Goal: Task Accomplishment & Management: Manage account settings

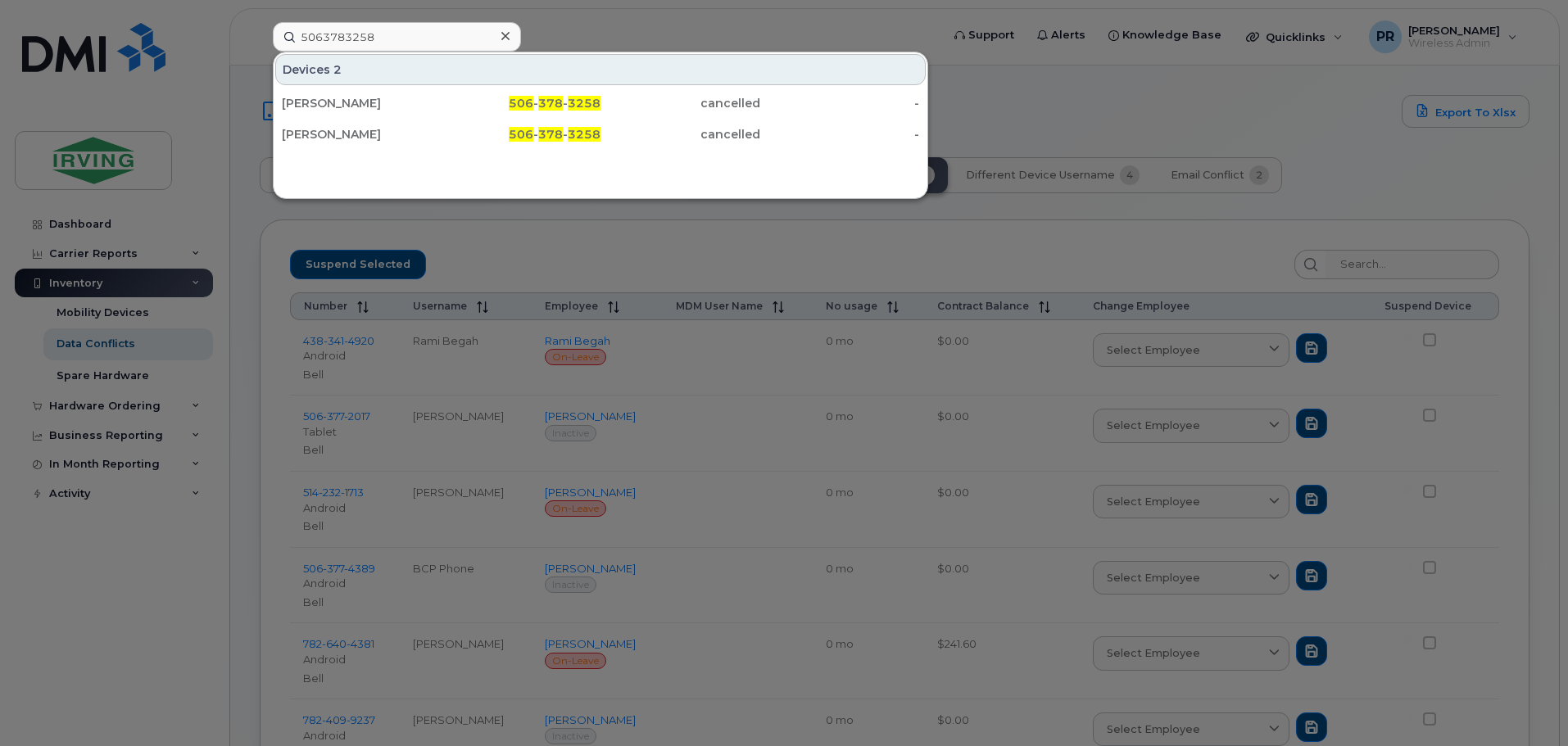
scroll to position [82, 0]
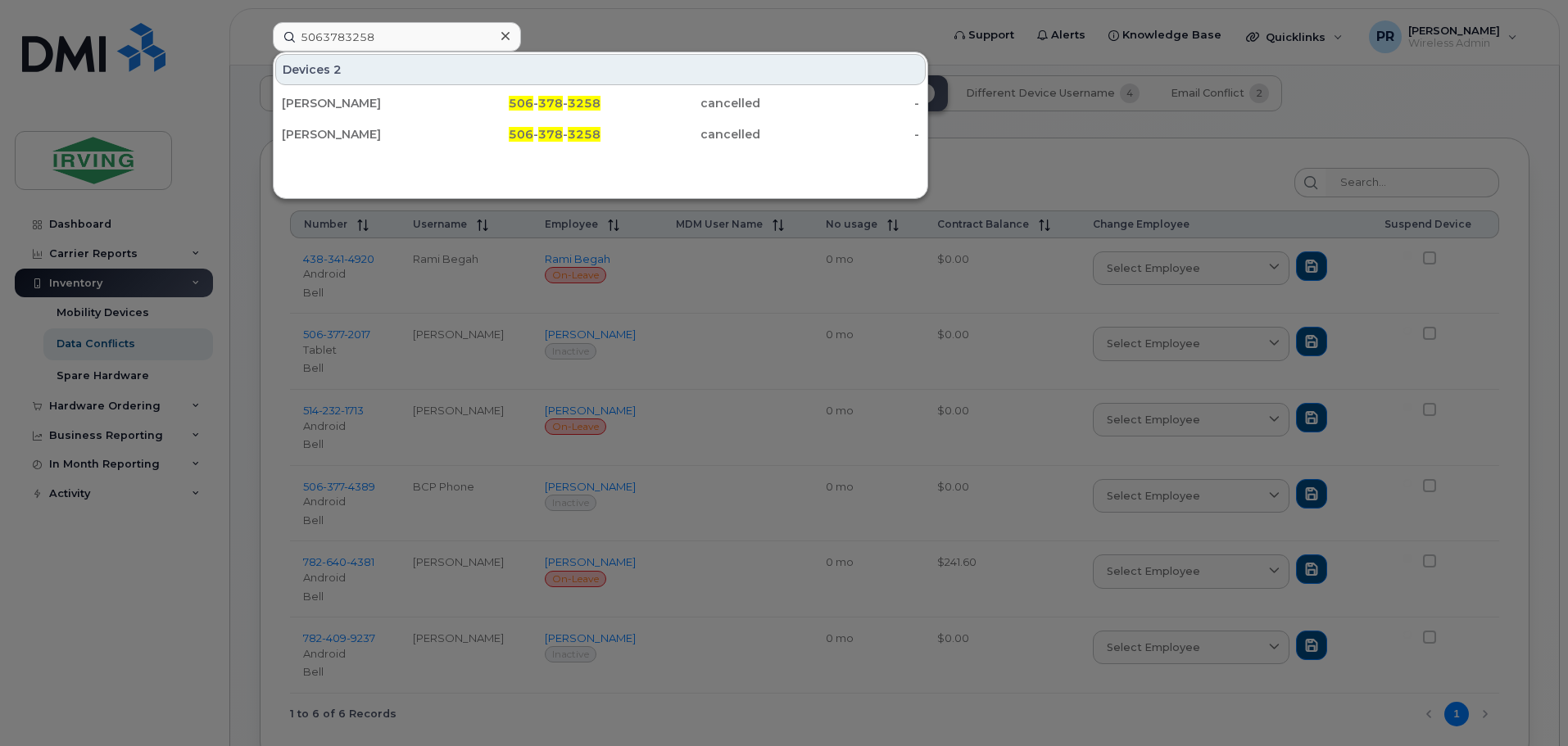
drag, startPoint x: 384, startPoint y: 48, endPoint x: 190, endPoint y: 40, distance: 194.2
click at [260, 40] on div "5063783258 Devices 2 [PERSON_NAME] 506 - 378 - 3258 cancelled - [PERSON_NAME] 5…" at bounding box center [601, 37] width 683 height 30
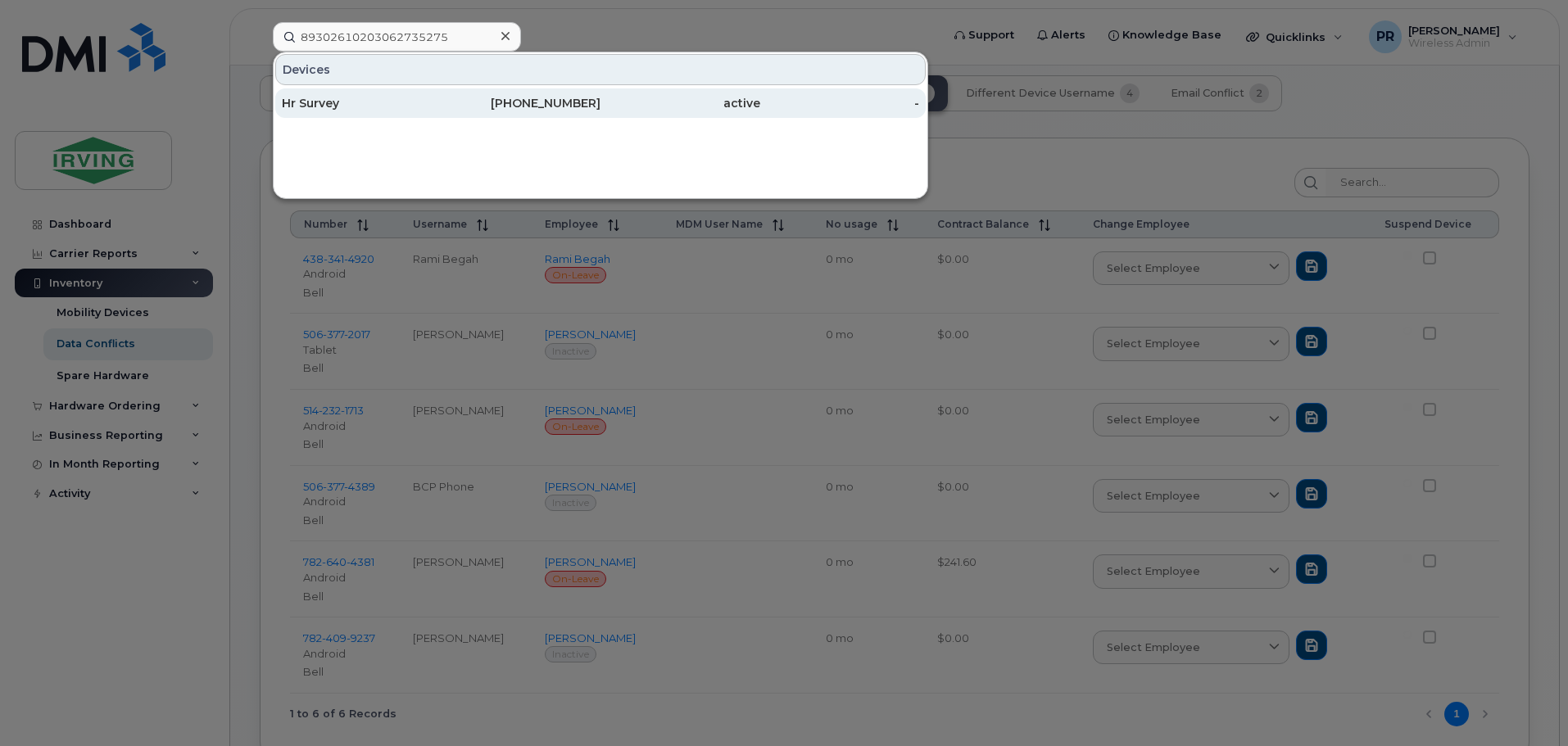
type input "89302610203062735275"
click at [336, 105] on div "Hr Survey" at bounding box center [362, 103] width 160 height 16
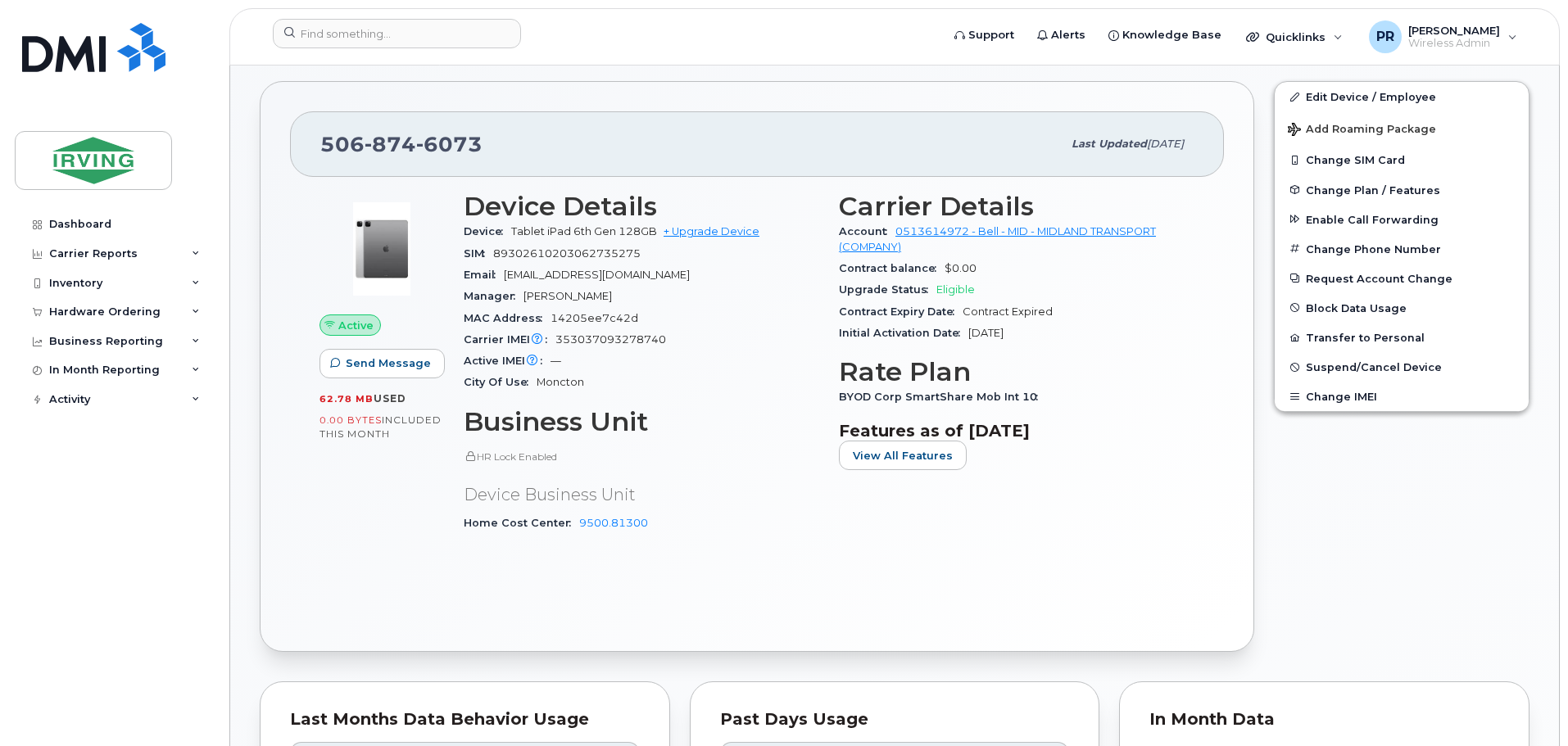
scroll to position [491, 0]
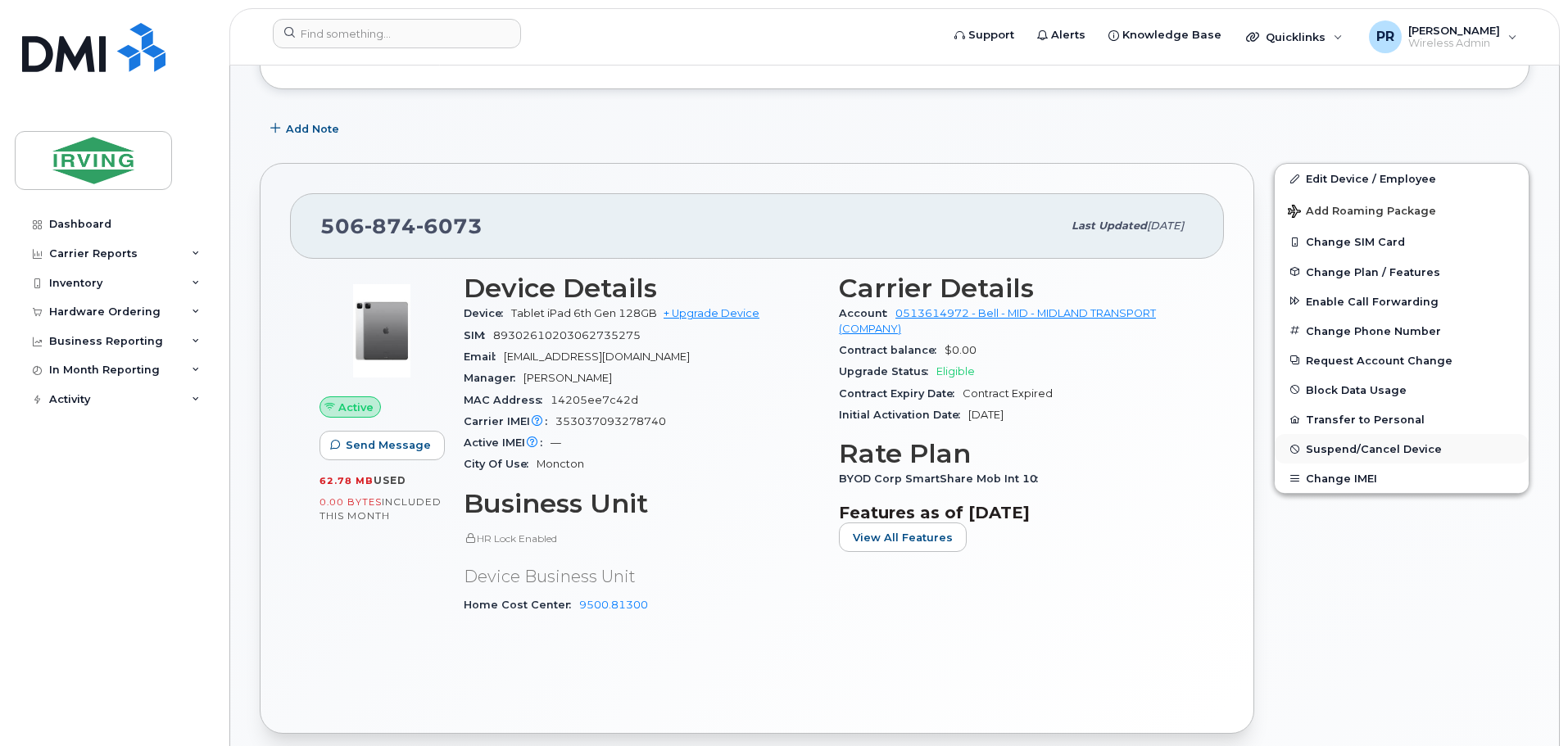
click at [1345, 448] on span "Suspend/Cancel Device" at bounding box center [1374, 448] width 136 height 12
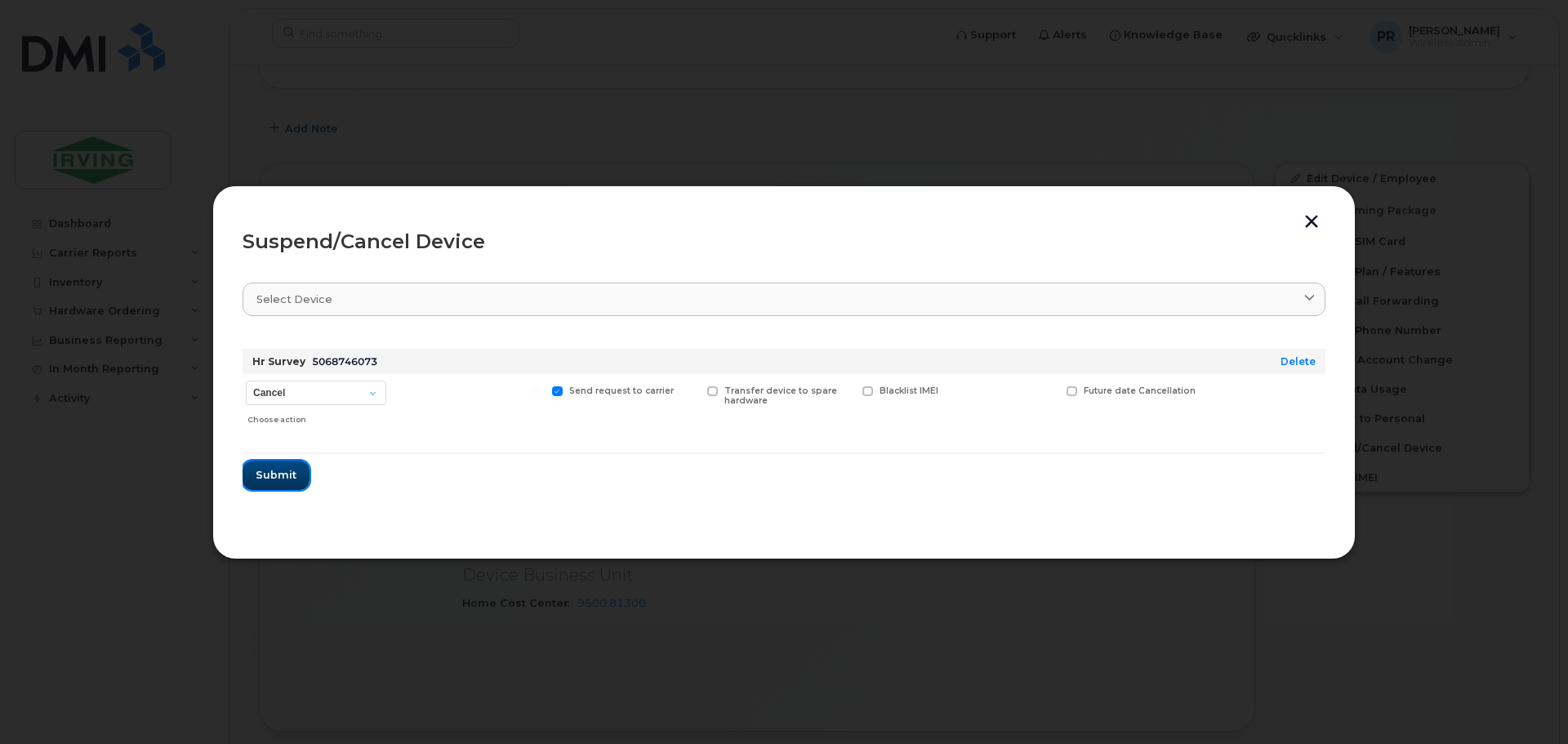
click at [278, 477] on span "Submit" at bounding box center [276, 474] width 41 height 16
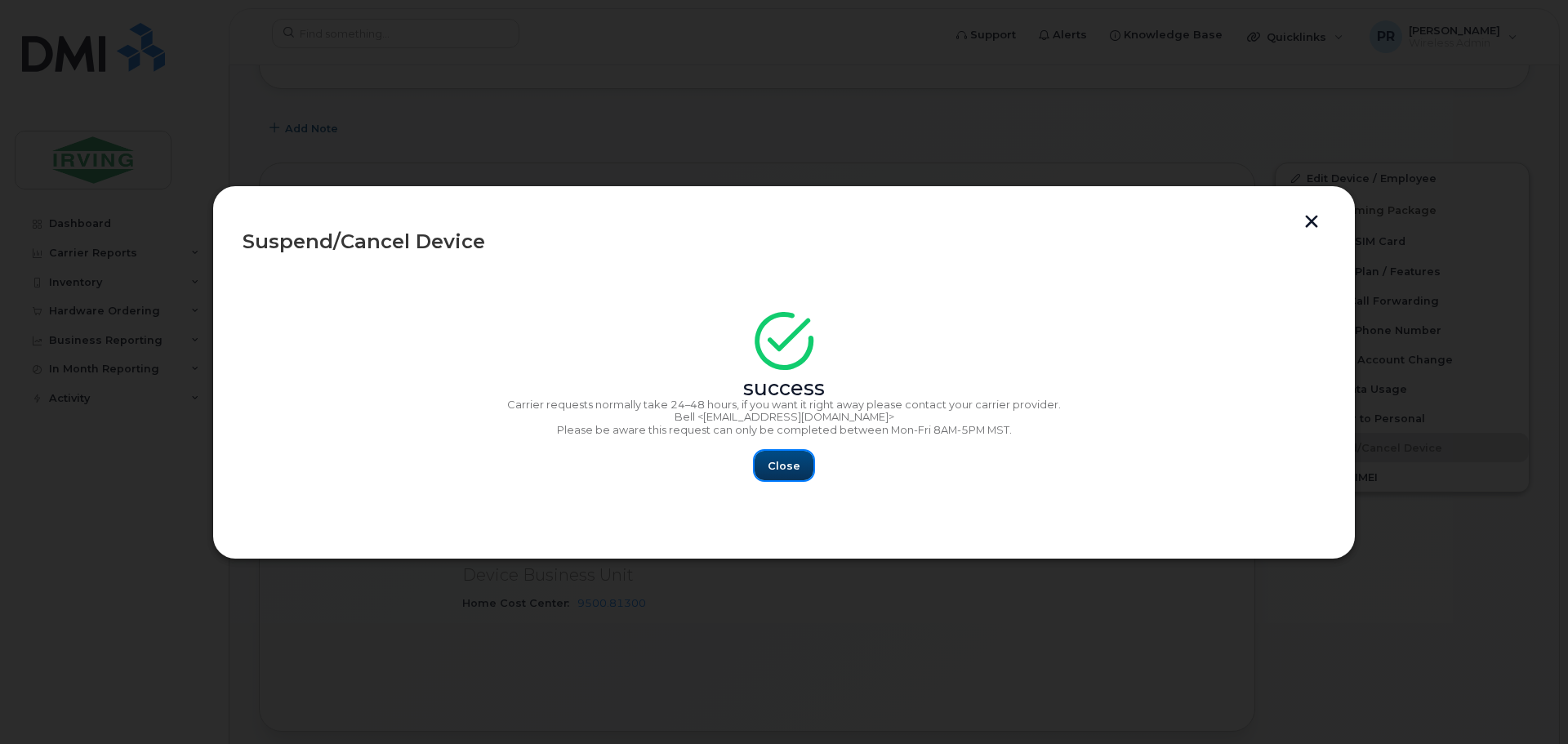
click at [789, 461] on span "Close" at bounding box center [784, 465] width 33 height 16
